Goal: Use online tool/utility: Utilize a website feature to perform a specific function

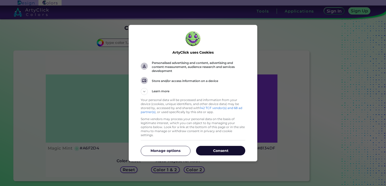
click at [207, 148] on p "Consent" at bounding box center [220, 150] width 49 height 5
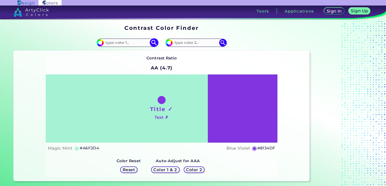
click at [130, 45] on input at bounding box center [127, 42] width 47 height 7
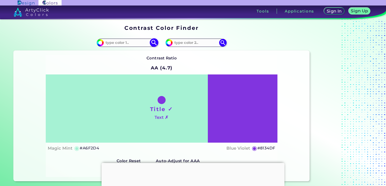
paste input "201844"
type input "201844"
click at [150, 43] on img at bounding box center [153, 42] width 9 height 9
type input "#201844"
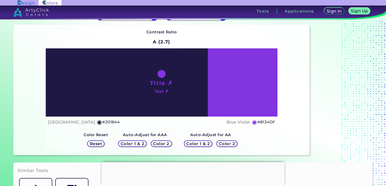
scroll to position [25, 0]
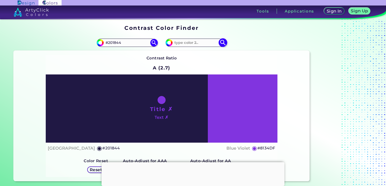
click at [172, 44] on img at bounding box center [169, 43] width 8 height 8
click at [170, 44] on input "#8134df" at bounding box center [168, 42] width 6 height 6
type input "#843adf"
type input "#843ADF"
type input "#8239db"
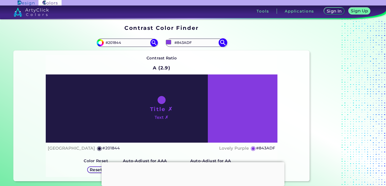
type input "#8239DB"
type input "#823cd7"
type input "#823CD7"
type input "#7e44c5"
type input "#7E44C5"
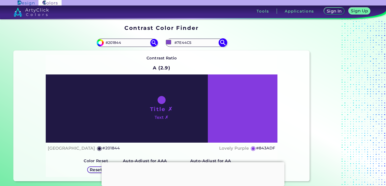
type input "#7f50b9"
type input "#7F50B9"
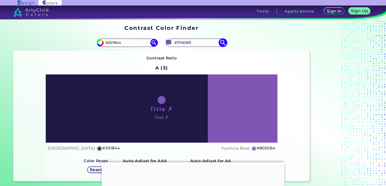
type input "#8059b1"
type input "#8059B1"
type input "#805bae"
type input "#805BAE"
type input "#8b64b9"
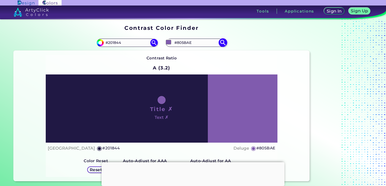
type input "#8B64B9"
type input "#9a74c8"
type input "#9A74C8"
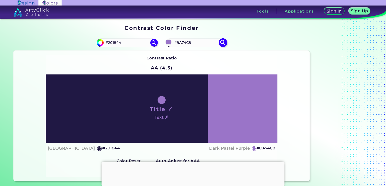
type input "#9d79c8"
type input "#9D79C8"
type input "#9a76c6"
type input "#9A76C6"
type input "#9d7ac7"
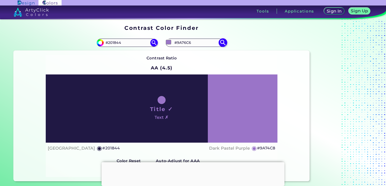
type input "#9D7AC7"
type input "#9a78c4"
type input "#9A78C4"
type input "#9a77c5"
type input "#9A77C5"
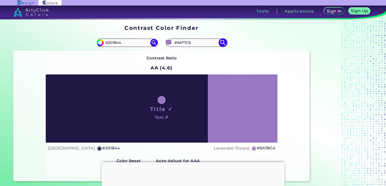
type input "#9c76cb"
type input "#9C76CB"
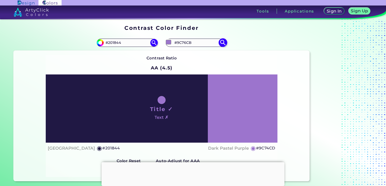
type input "#9c71d1"
type input "#9C71D1"
type input "#9b6bd6"
type input "#9B6BD6"
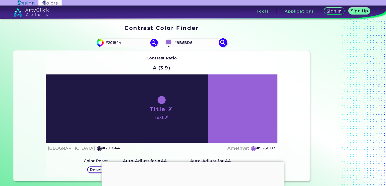
type input "#9660d7"
type input "#9660D7"
type input "#985fdd"
type input "#985FDD"
type input "#9558df"
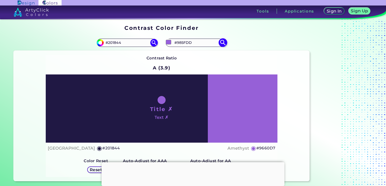
type input "#9558DF"
type input "#9254de"
type input "#9254DE"
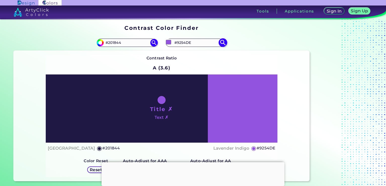
type input "#9253df"
type input "#9253DF"
type input "#9556e1"
type input "#9556E1"
type input "#9454e3"
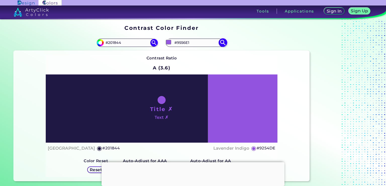
type input "#9454E3"
type input "#9250e2"
type input "#9250E2"
type input "#9452e5"
type input "#9452E5"
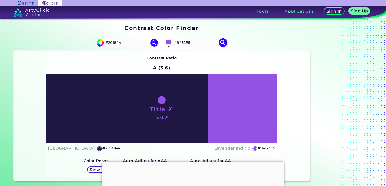
type input "#9451e6"
type input "#9451E6"
type input "#914ce6"
type input "#914CE6"
type input "#914be7"
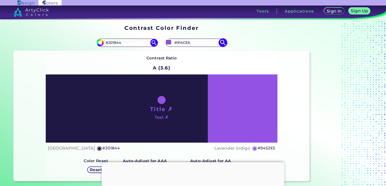
type input "#914BE7"
type input "#914ae8"
type input "#914AE8"
type input "#9148ea"
type input "#9148EA"
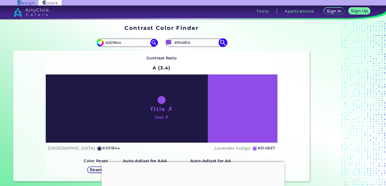
type input "#934bec"
type input "#934BEC"
type input "#9349ee"
type input "#9349EE"
type input "#964af2"
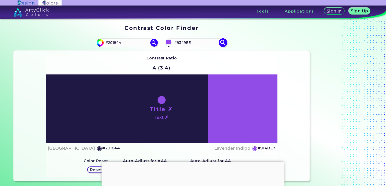
type input "#964AF2"
type input "#9547f5"
type input "#9547F5"
type input "#9544f8"
type input "#9544F8"
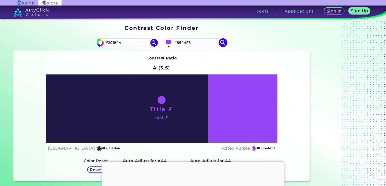
type input "#9543f9"
type input "#9543F9"
type input "#9846fb"
type input "#9846FB"
type input "#9744fd"
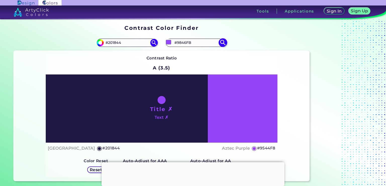
type input "#9744FD"
type input "#9a49fd"
type input "#9A49FD"
type input "#9d4efd"
type input "#9D4EFD"
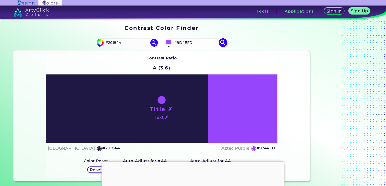
type input "#a053fd"
type input "#A053FD"
type input "#a056fb"
type input "#A056FB"
type input "#a463f2"
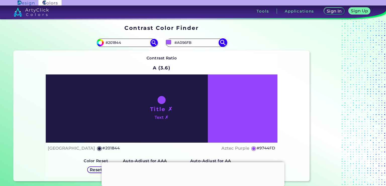
type input "#A463F2"
type input "#bb92ed"
type input "#BB92ED"
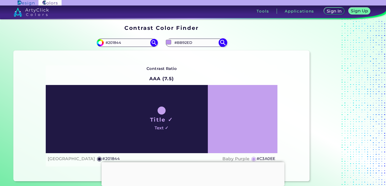
type input "#d4bfee"
type input "#D4BFEE"
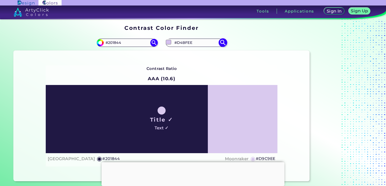
type input "#dccdee"
type input "#DCCDEE"
type input "#d9c8ee"
type input "#D9C8EE"
type input "#cfb8ea"
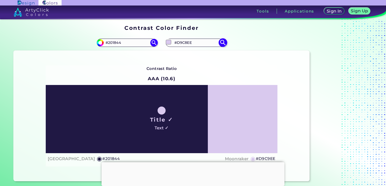
type input "#CFB8EA"
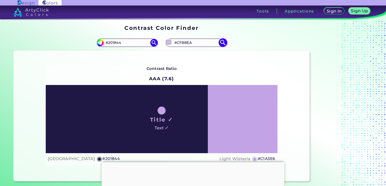
type input "#be9ee6"
type input "#BE9EE6"
type input "#ae88dd"
type input "#AE88DD"
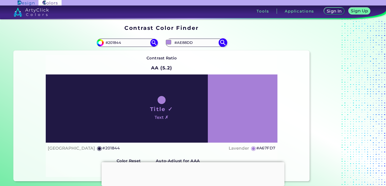
type input "#a67ed7"
type input "#A67ED7"
type input "#a981da"
type input "#A981DA"
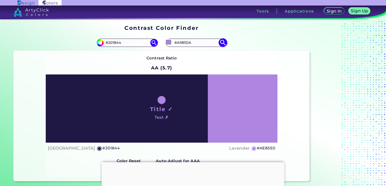
type input "#ae85e0"
type input "#AE85E0"
type input "#b38be5"
type input "#B38BE5"
type input "#bb94eb"
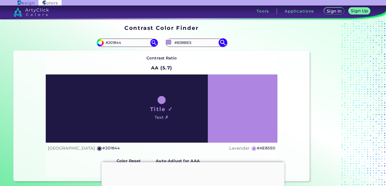
type input "#BB94EB"
type input "#c099f0"
type input "#C099F0"
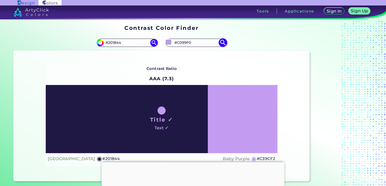
type input "#c8a4f4"
type input "#C8A4F4"
type input "#cba9f4"
type input "#CBA9F4"
type input "#c8a6f2"
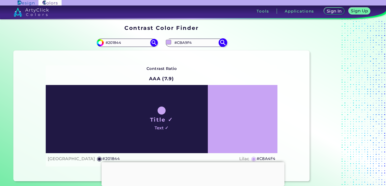
type input "#C8A6F2"
type input "#c6a3ef"
type input "#C6A3EF"
type input "#c6a5ee"
type input "#C6A5EE"
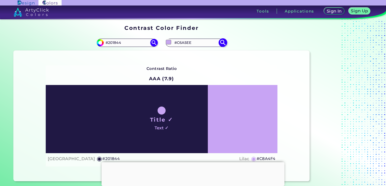
type input "#c3a4ea"
type input "#C3A4EA"
type input "#c1a1e8"
type input "#C1A1E8"
type input "#c1a3e6"
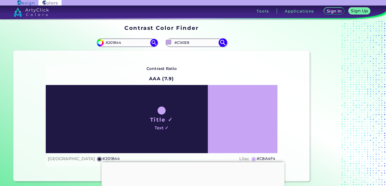
type input "#C1A3E6"
type input "#c1a4e5"
type input "#C1A4E5"
type input "#bea1e3"
type input "#BEA1E3"
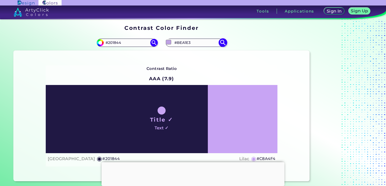
type input "#bca1dd"
type input "#BCA1DD"
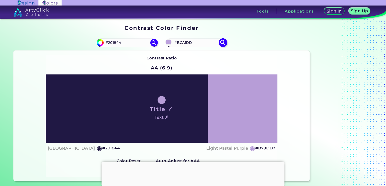
type input "#b79dd7"
type input "#B79DD7"
type input "#b79fd6"
type input "#B79FD6"
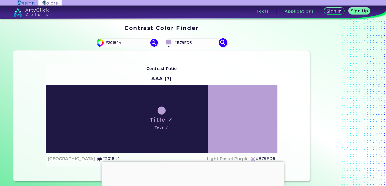
type input "#b59cd3"
type input "#B59CD3"
type input "#b59dd2"
type input "#B59DD2"
type input "#b098cd"
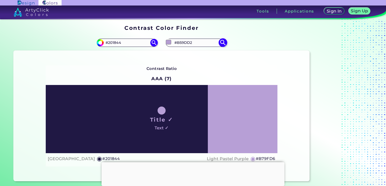
type input "#B098CD"
type input "#ad97c8"
type input "#AD97C8"
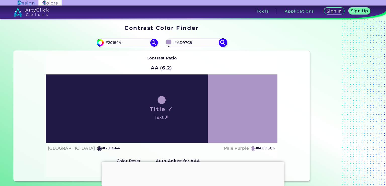
type input "#ab95c6"
type input "#AB95C6"
type input "#a892c3"
type input "#A892C3"
type input "#a690c1"
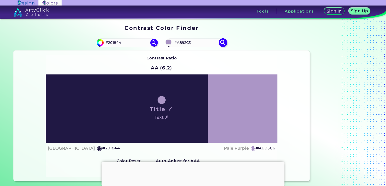
type input "#A690C1"
type input "#a691c0"
type input "#A691C0"
type input "#a692bf"
type input "#A692BF"
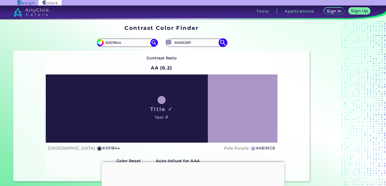
type input "#a490bb"
type input "#A490BB"
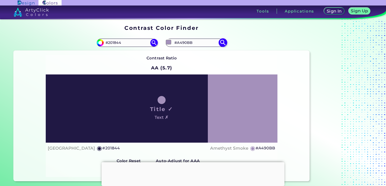
type input "#a18eb8"
type input "#A18EB8"
type input "#9c8bb1"
type input "#9C8BB1"
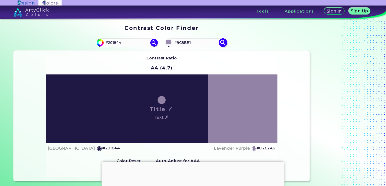
type input "#9282a6"
type input "#9282A6"
type input "#8d7da1"
type input "#8D7DA1"
type input "#867897"
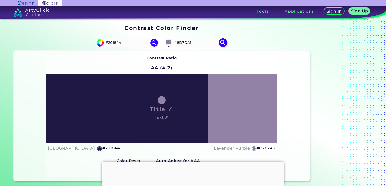
type input "#867897"
type input "#817391"
type input "#7e708f"
type input "#7E708F"
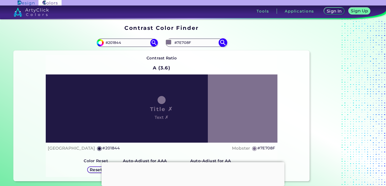
type input "#837595"
type input "#88799a"
type input "#88799A"
type input "#9081a2"
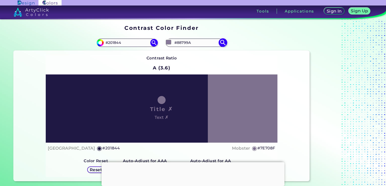
type input "#9081A2"
type input "#9585a8"
type input "#9585A8"
type input "#a492b9"
type input "#A492B9"
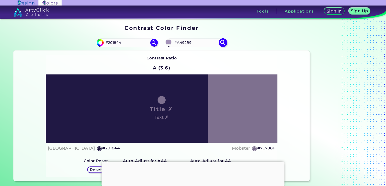
type input "#a995c1"
type input "#A995C1"
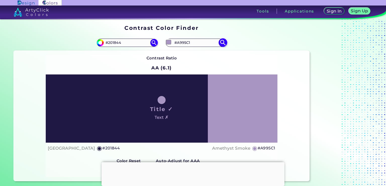
type input "#a994c2"
type input "#A994C2"
type input "#ab97c3"
type input "#AB97C3"
type input "#ae9ac6"
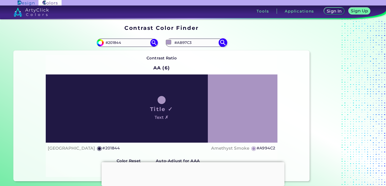
type input "#AE9AC6"
type input "#b39dcd"
type input "#B39DCD"
type input "#b8a3d2"
type input "#B8A3D2"
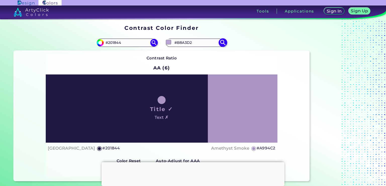
type input "#b5a0cf"
